Goal: Task Accomplishment & Management: Manage account settings

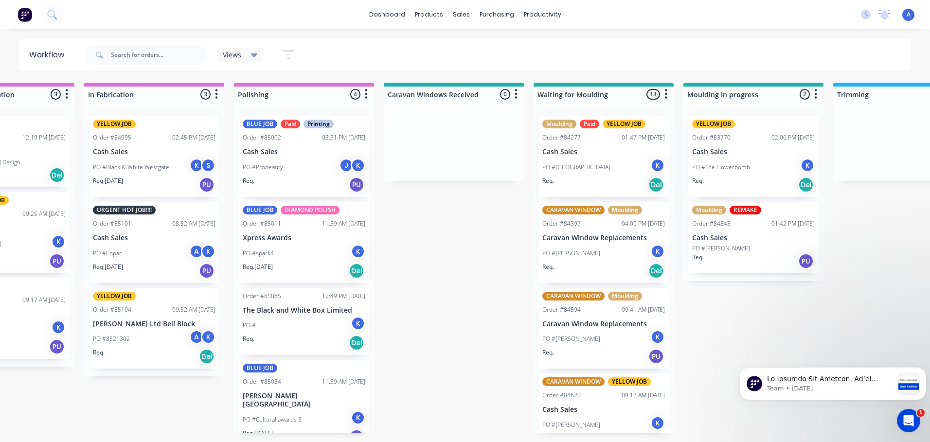
scroll to position [0, 1131]
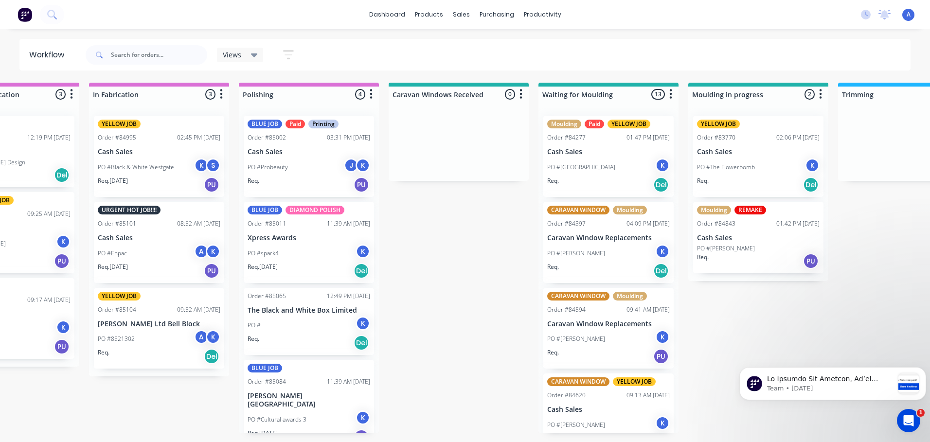
click at [253, 55] on icon at bounding box center [254, 56] width 7 height 4
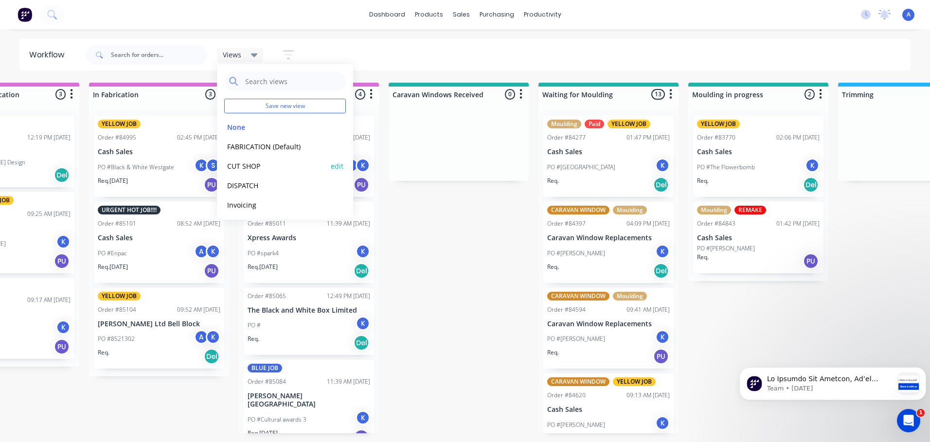
click at [257, 166] on button "CUT SHOP" at bounding box center [276, 166] width 104 height 11
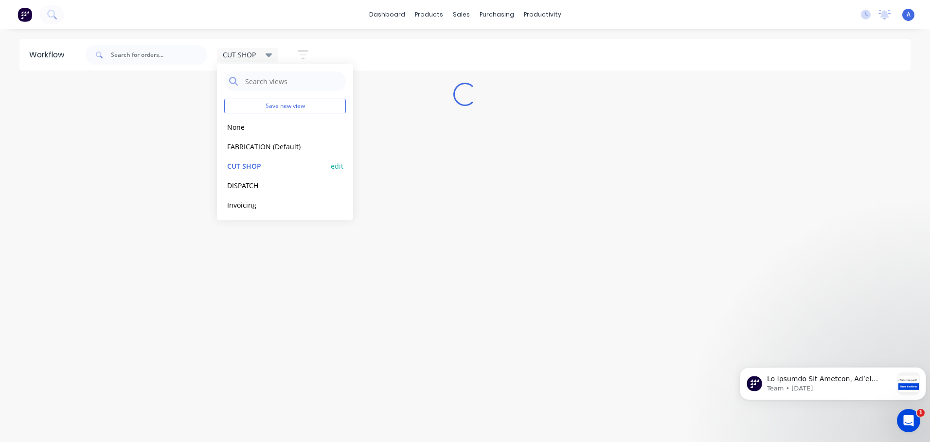
scroll to position [0, 0]
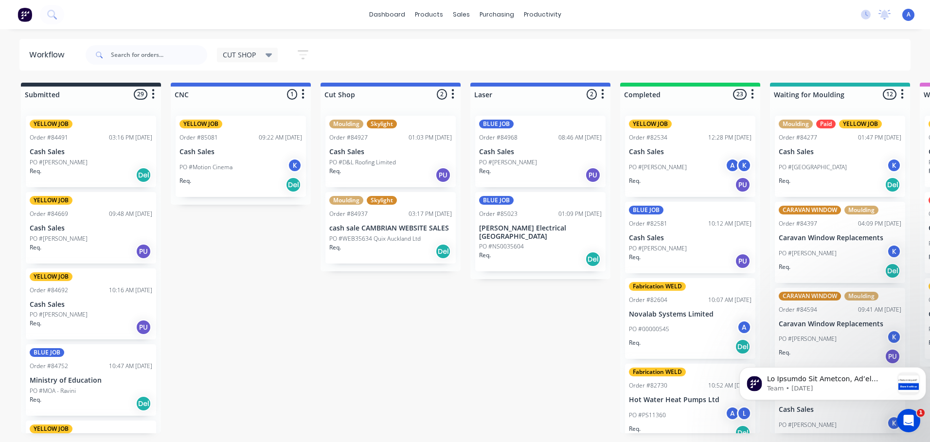
click at [360, 162] on p "PO #D&L Roofing Limited" at bounding box center [362, 162] width 67 height 9
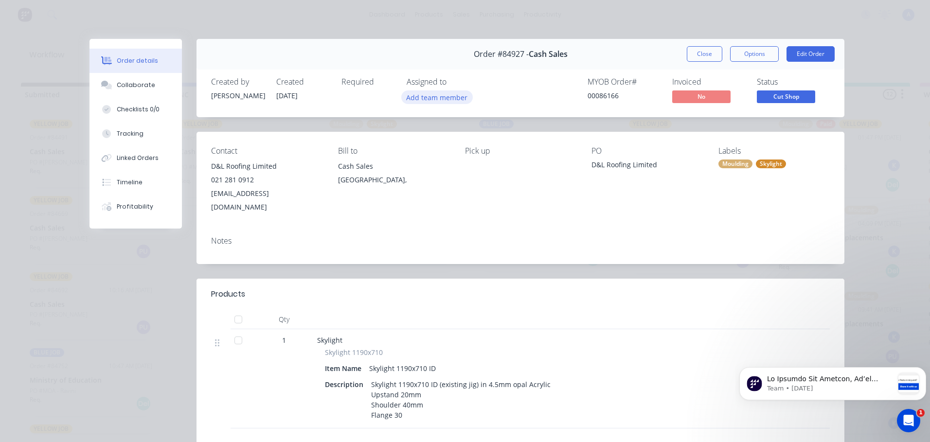
click at [439, 99] on button "Add team member" at bounding box center [437, 96] width 72 height 13
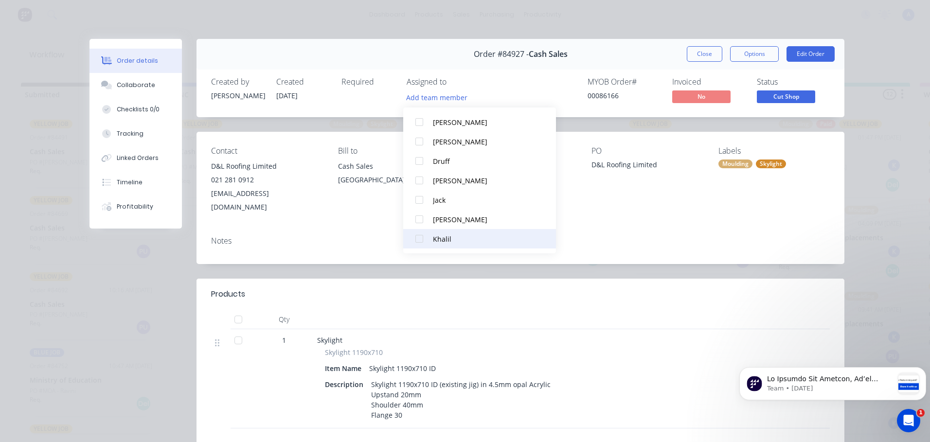
click at [450, 248] on button "Khalil" at bounding box center [479, 238] width 153 height 19
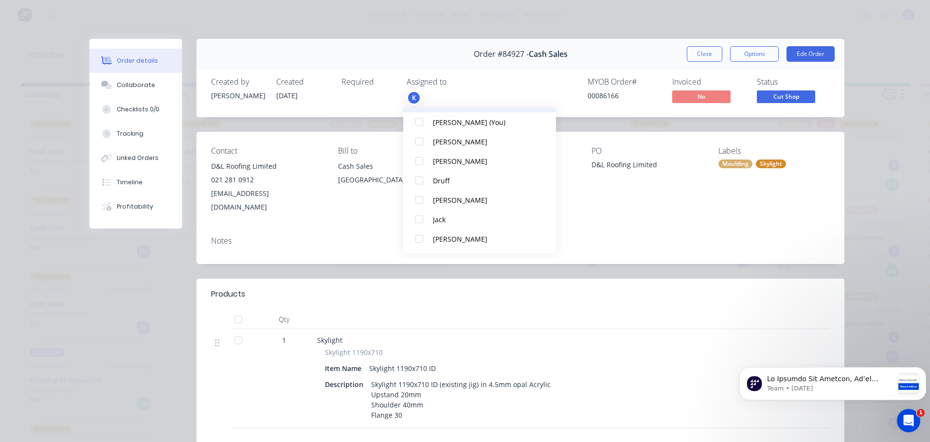
scroll to position [0, 0]
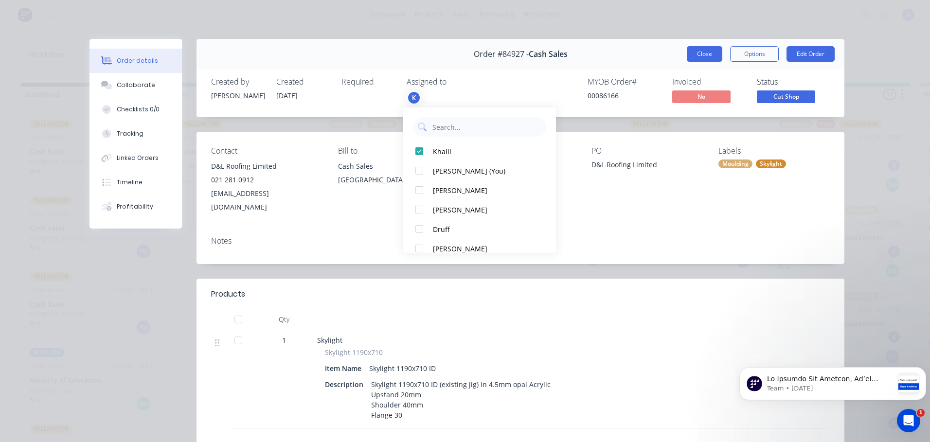
click at [695, 56] on button "Close" at bounding box center [705, 54] width 36 height 16
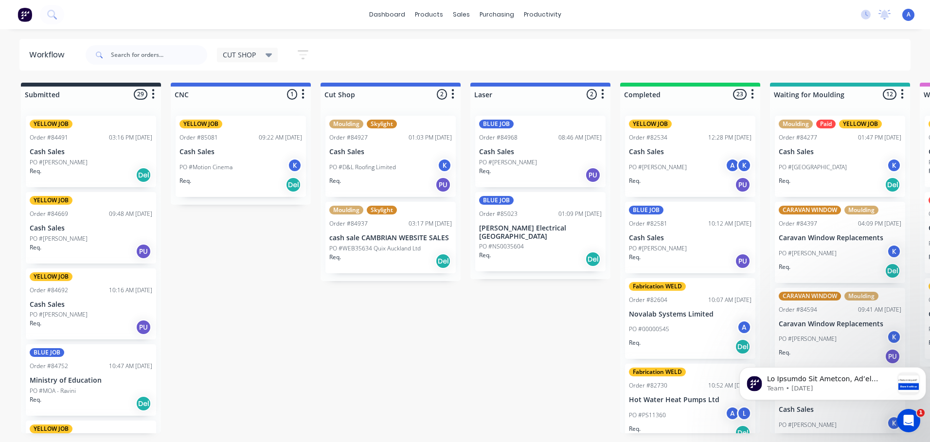
click at [402, 246] on p "PO #WEB35634 Quix Auckland Ltd" at bounding box center [374, 248] width 91 height 9
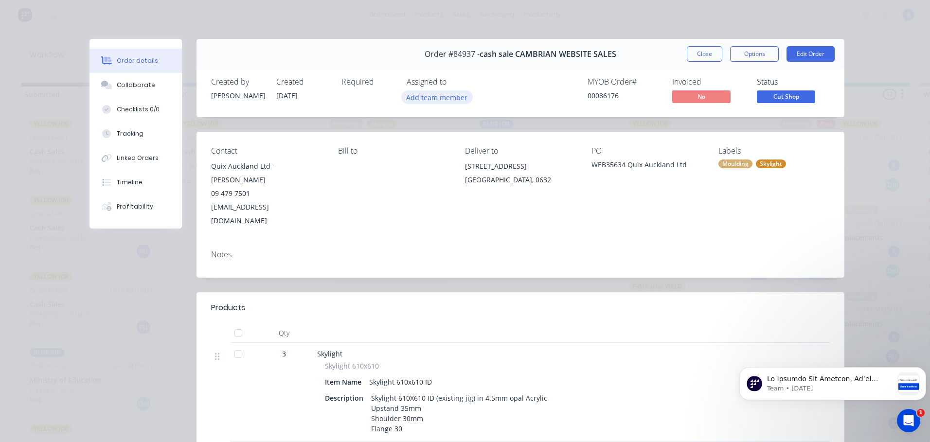
click at [451, 99] on button "Add team member" at bounding box center [437, 96] width 72 height 13
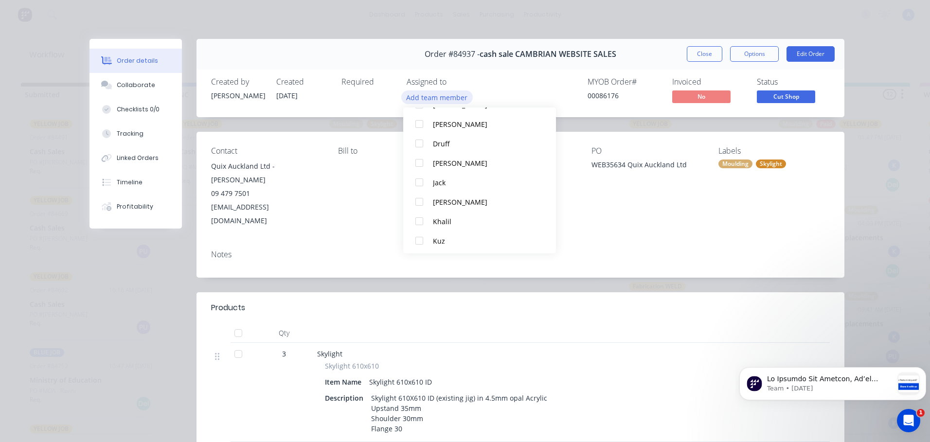
scroll to position [71, 0]
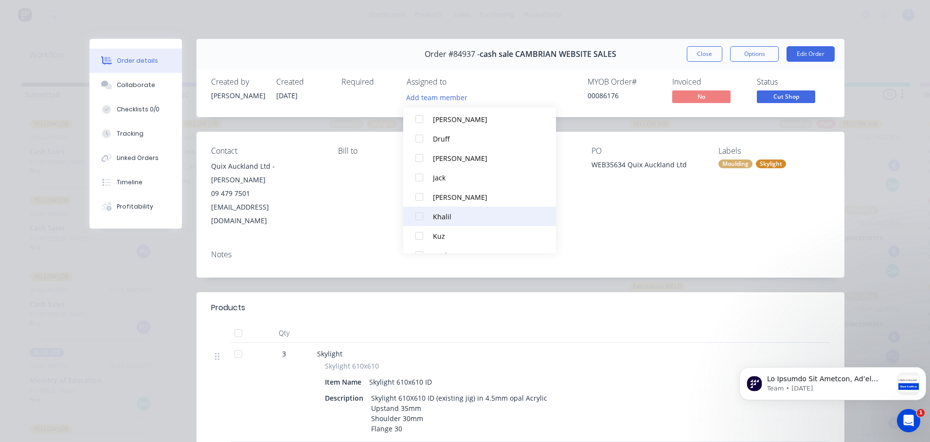
click at [454, 218] on div "Khalil" at bounding box center [484, 217] width 103 height 10
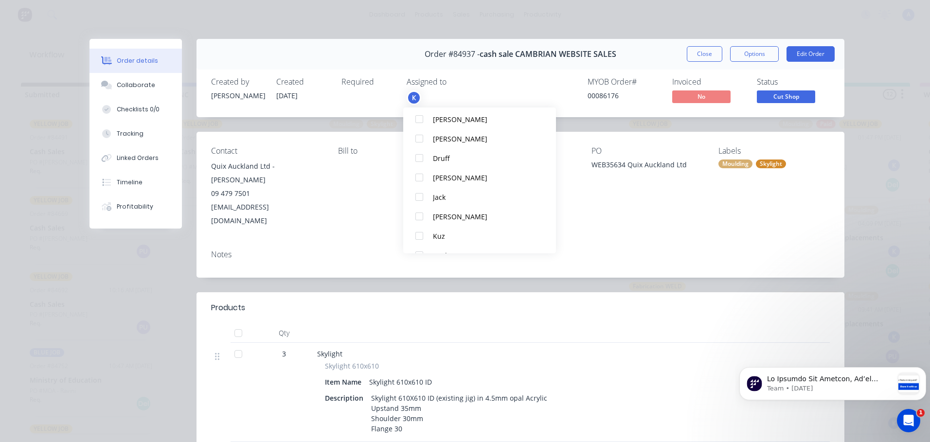
scroll to position [0, 0]
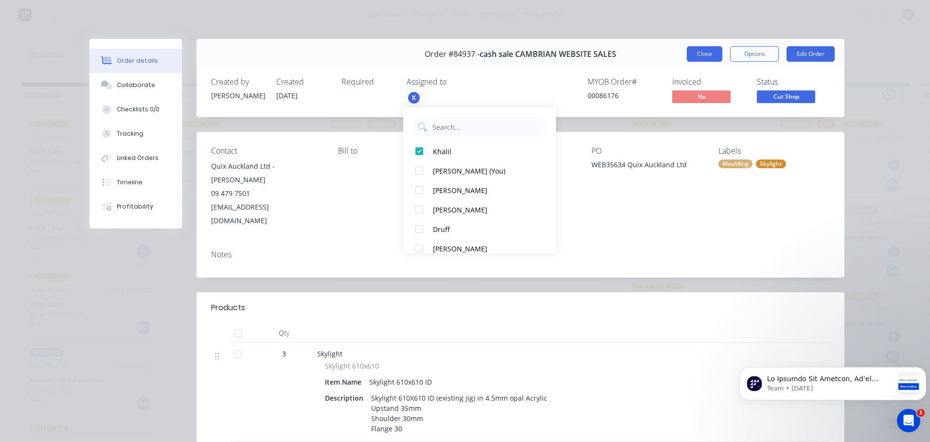
click at [704, 61] on button "Close" at bounding box center [705, 54] width 36 height 16
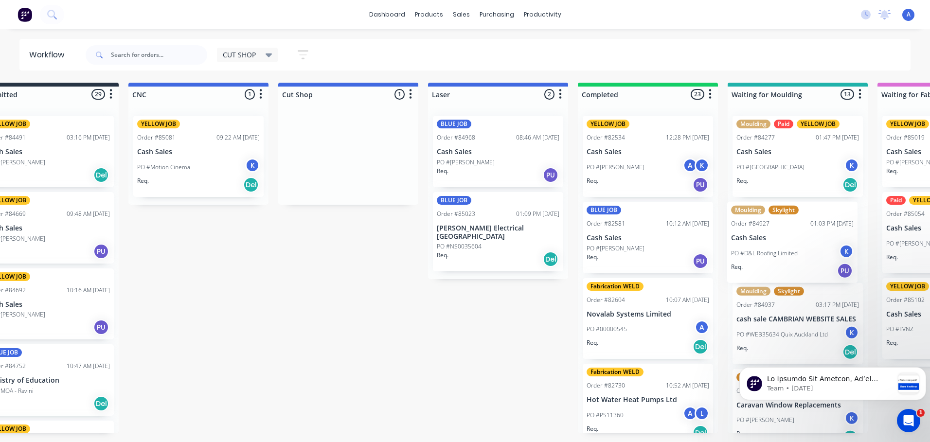
scroll to position [0, 48]
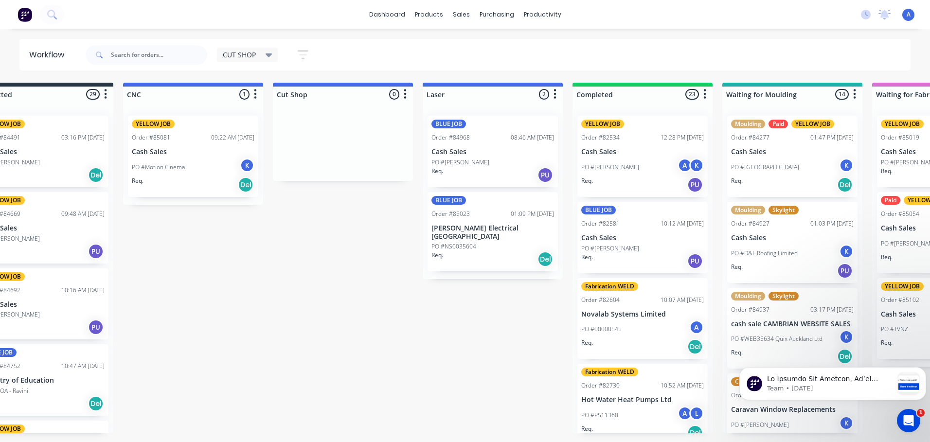
click at [161, 170] on p "PO #Motion Cinema" at bounding box center [158, 167] width 53 height 9
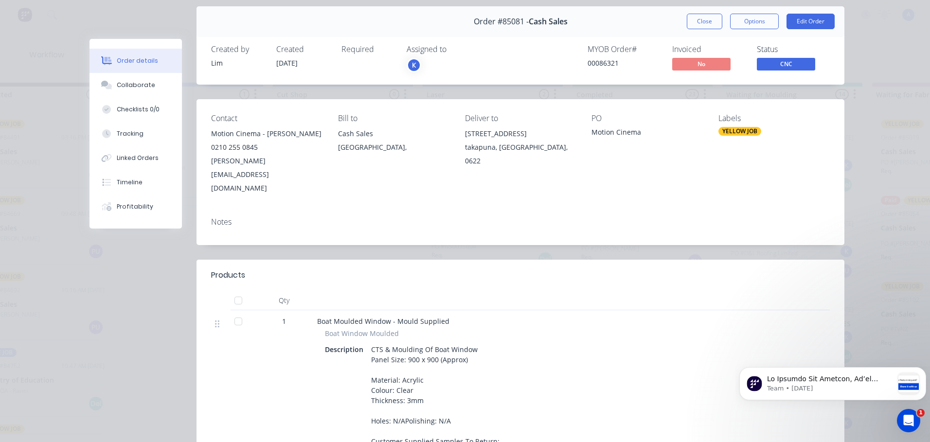
scroll to position [19, 0]
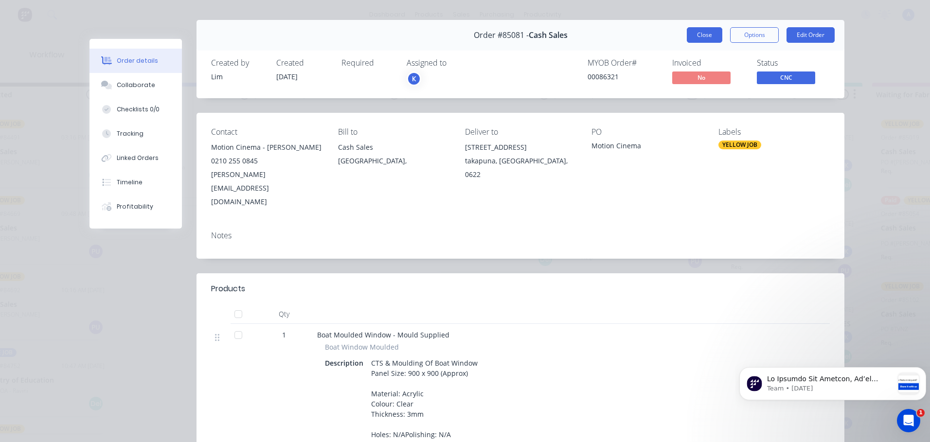
click at [703, 36] on button "Close" at bounding box center [705, 35] width 36 height 16
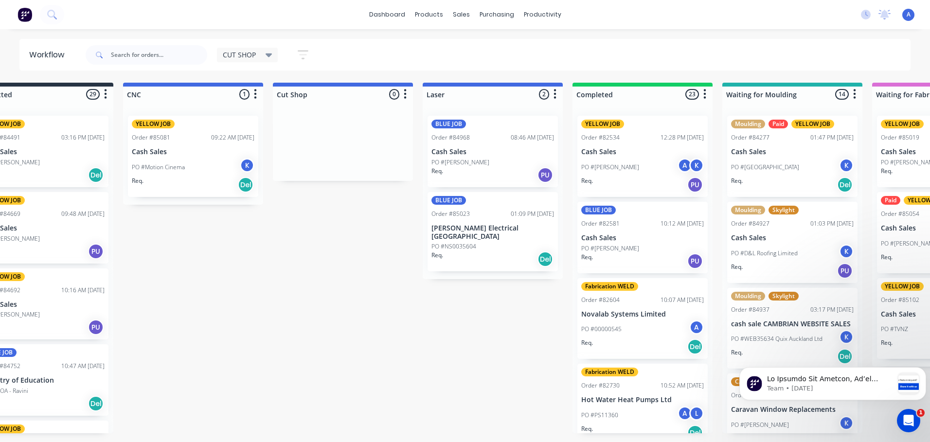
click at [501, 222] on div "BLUE JOB Order #85023 01:09 PM [DATE] [PERSON_NAME] Electrical [GEOGRAPHIC_DATA…" at bounding box center [493, 232] width 130 height 80
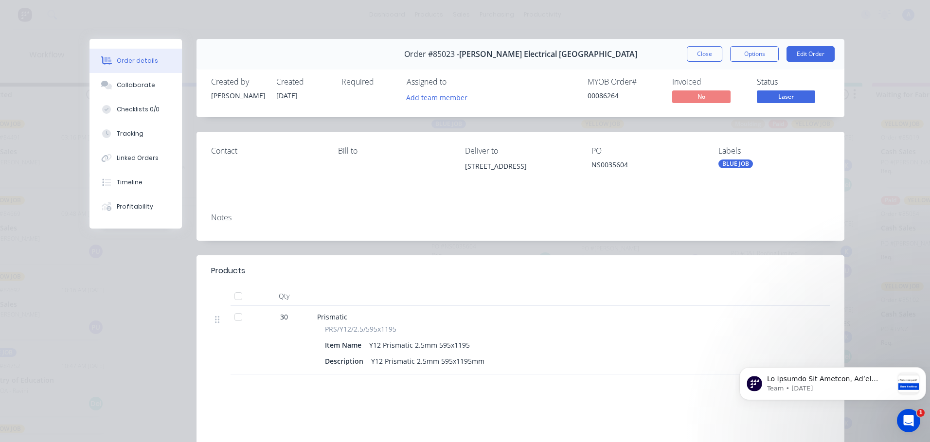
click at [699, 74] on div "Created by [PERSON_NAME] Created [DATE] Required Assigned to Add team member MY…" at bounding box center [521, 92] width 648 height 52
click at [699, 72] on div "Created by [PERSON_NAME] Created [DATE] Required Assigned to Add team member MY…" at bounding box center [521, 92] width 648 height 52
click at [700, 54] on button "Close" at bounding box center [705, 54] width 36 height 16
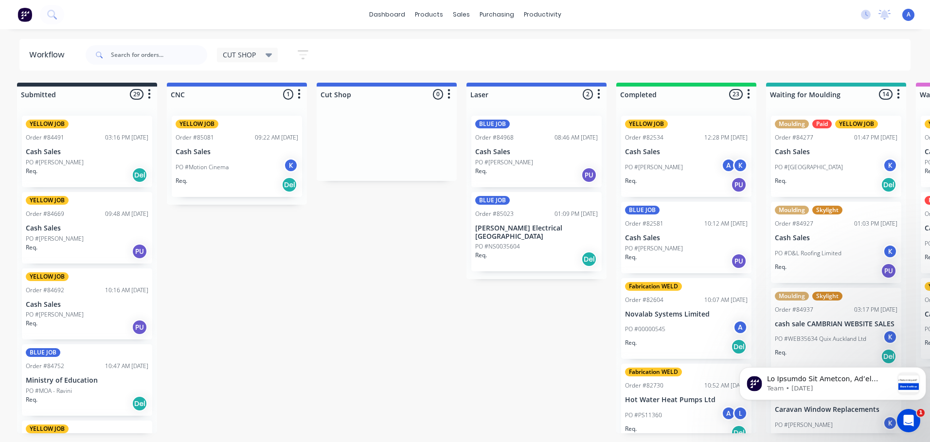
scroll to position [0, 0]
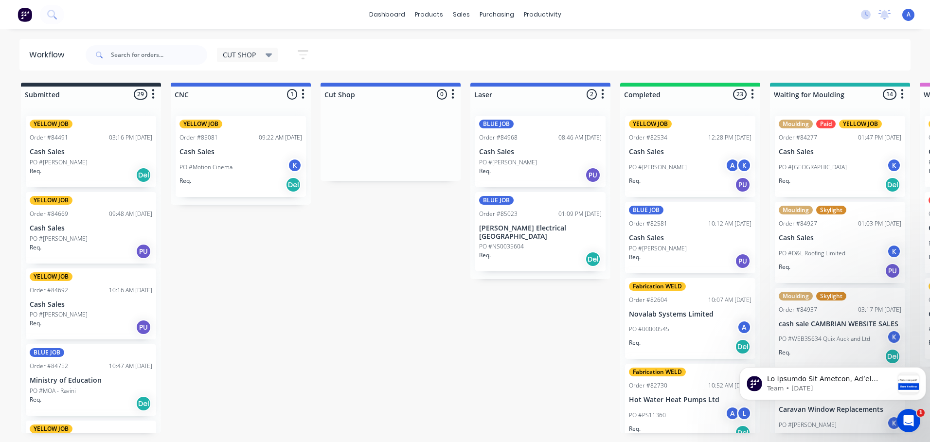
click at [108, 399] on div "Req. Del" at bounding box center [91, 404] width 123 height 17
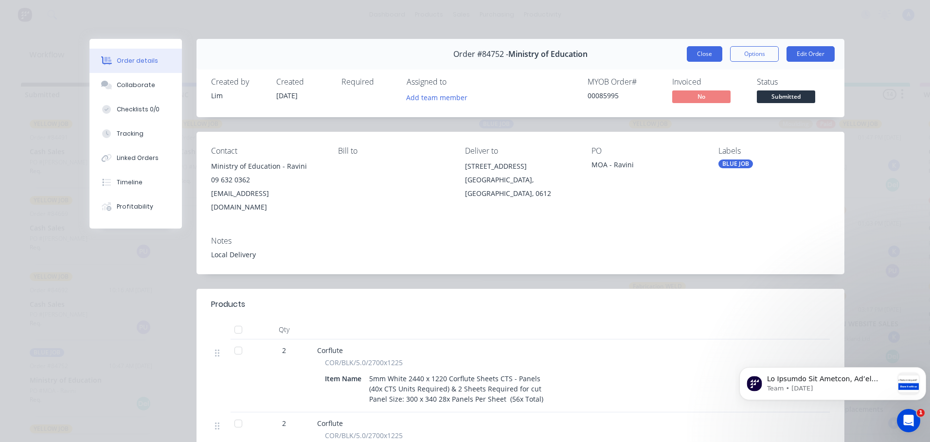
click at [709, 58] on button "Close" at bounding box center [705, 54] width 36 height 16
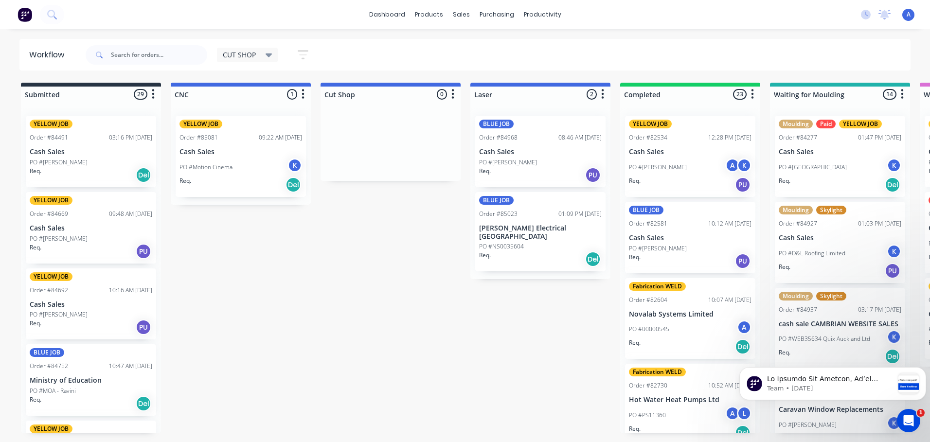
click at [251, 52] on span "CUT SHOP" at bounding box center [239, 55] width 33 height 10
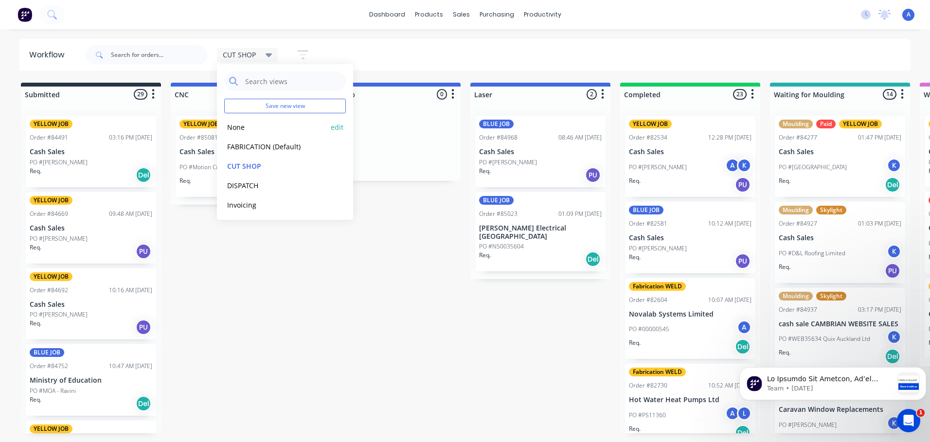
click at [271, 132] on button "None" at bounding box center [276, 127] width 104 height 11
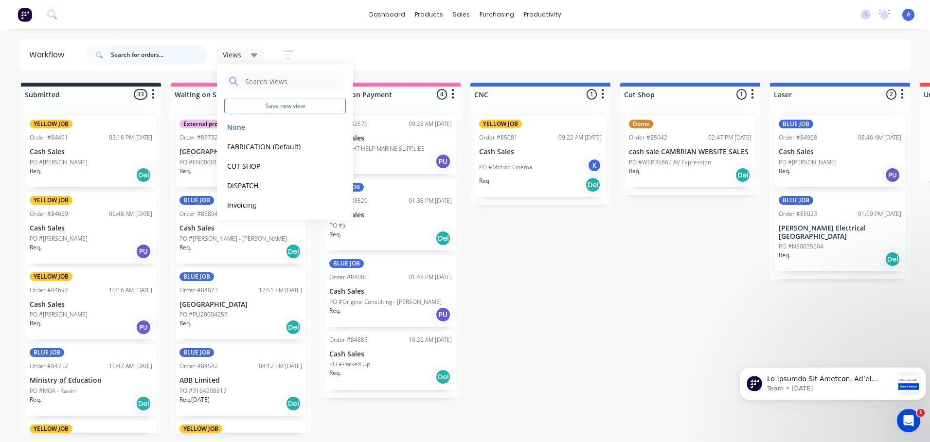
click at [146, 57] on input "text" at bounding box center [159, 54] width 96 height 19
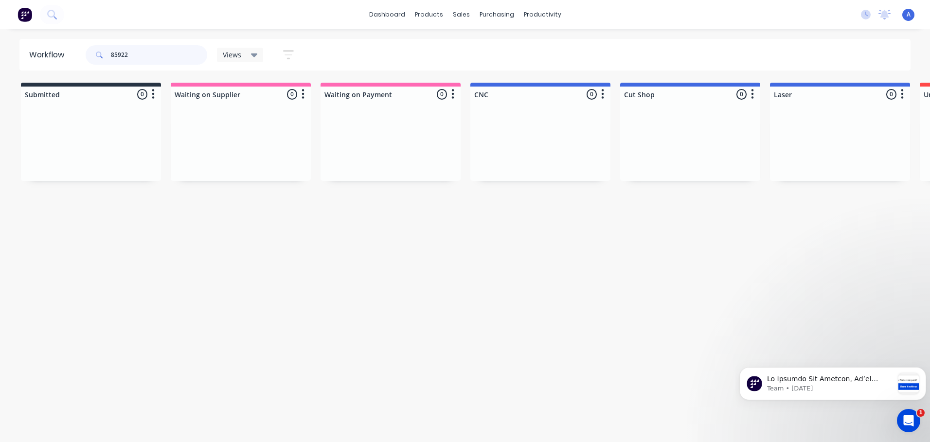
type input "85922"
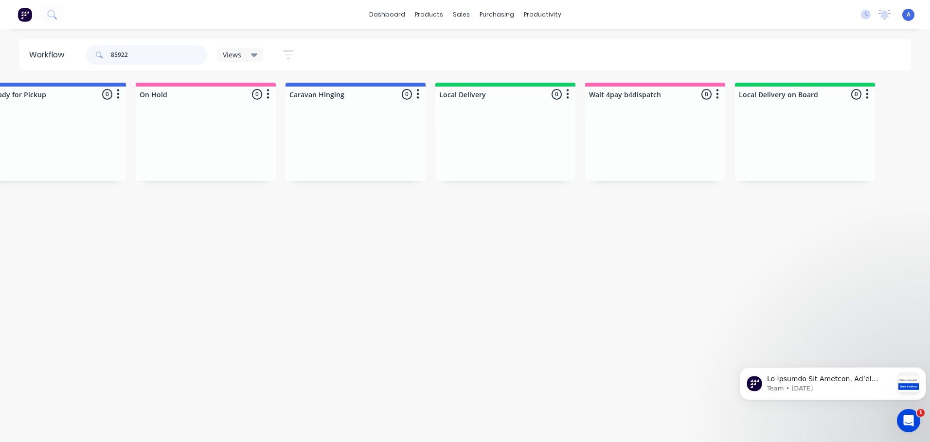
scroll to position [0, 2808]
